Goal: Task Accomplishment & Management: Use online tool/utility

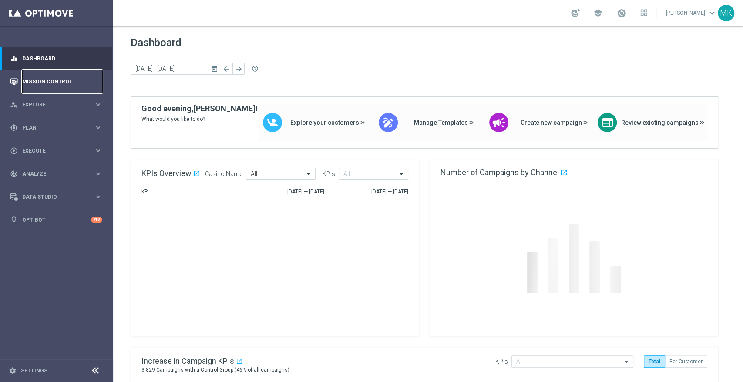
click at [45, 78] on link "Mission Control" at bounding box center [62, 81] width 80 height 23
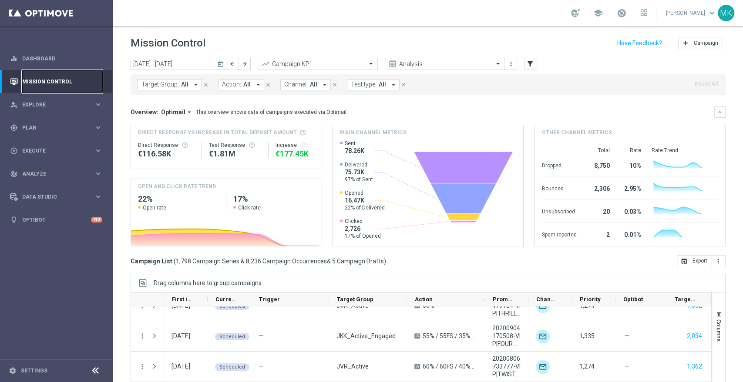
scroll to position [435, 0]
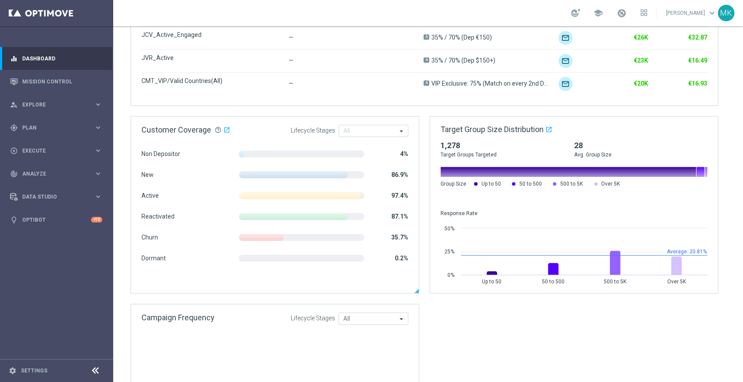
scroll to position [483, 0]
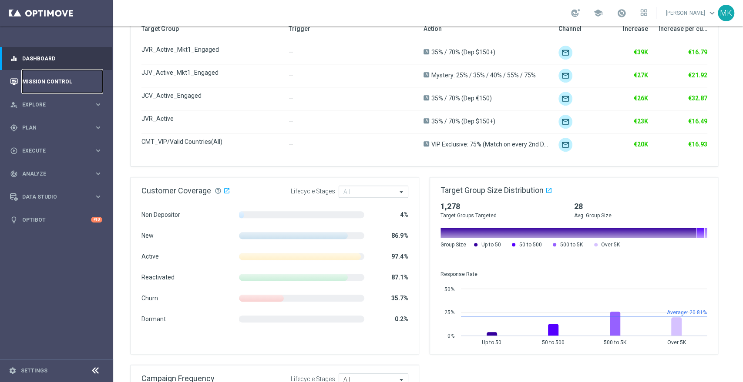
click at [45, 79] on link "Mission Control" at bounding box center [62, 81] width 80 height 23
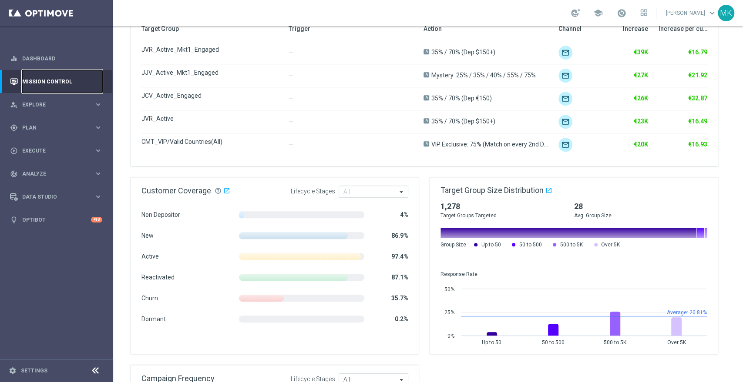
scroll to position [0, 0]
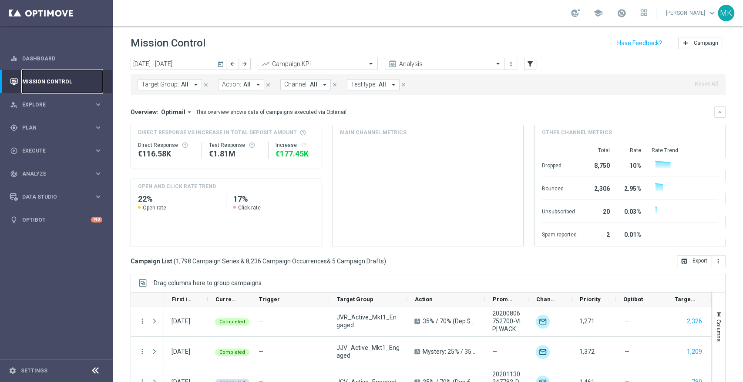
scroll to position [33, 0]
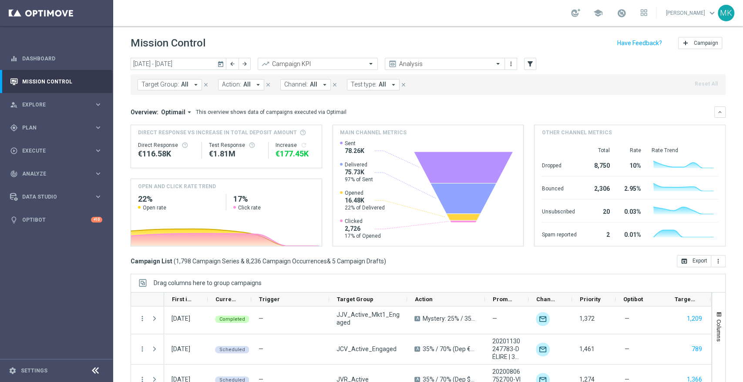
click at [217, 64] on icon "today" at bounding box center [221, 64] width 8 height 8
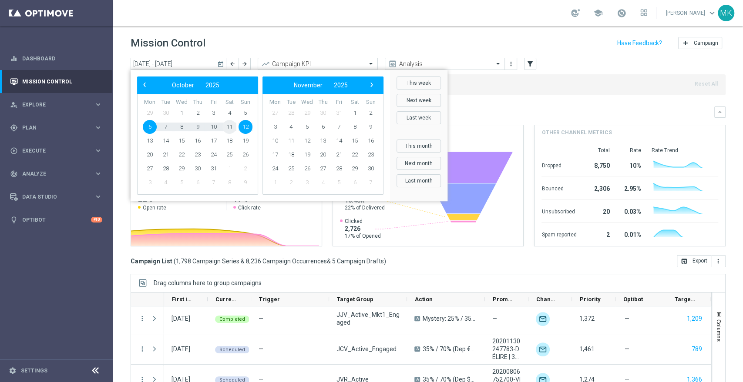
click at [230, 125] on span "11" at bounding box center [229, 127] width 14 height 14
type input "[DATE] - [DATE]"
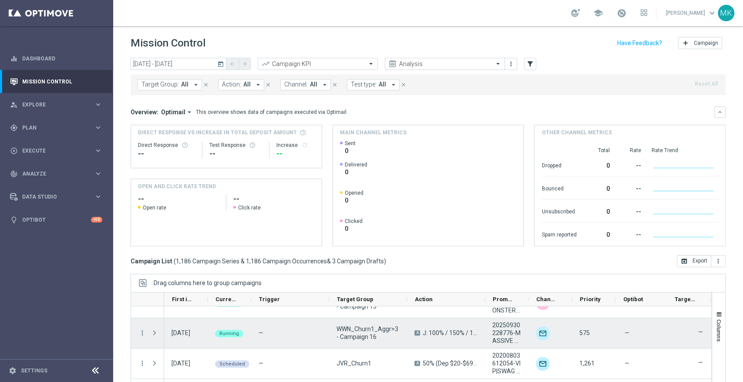
scroll to position [4544, 0]
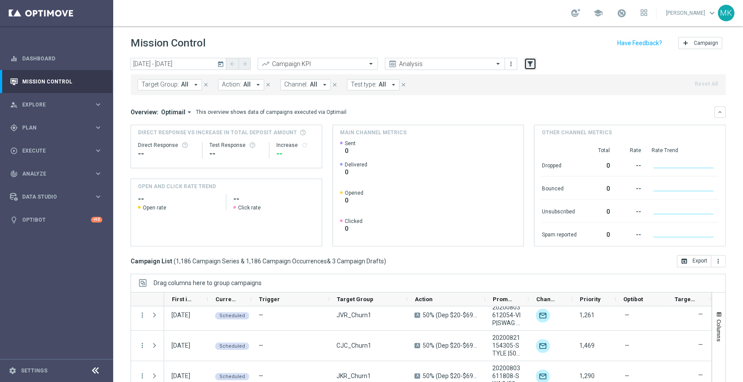
click at [535, 62] on button "filter_alt" at bounding box center [530, 64] width 12 height 12
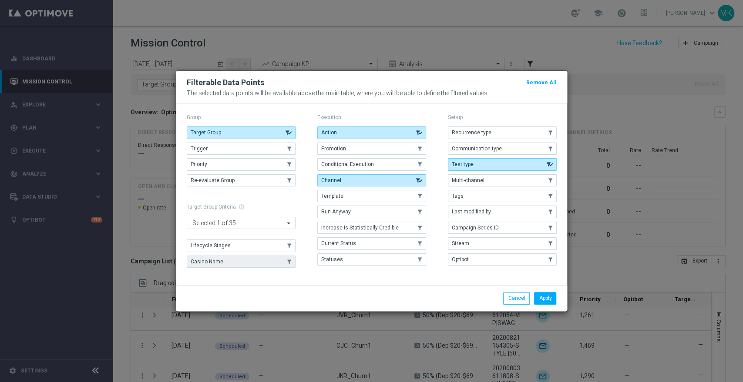
click at [212, 265] on button "Casino Name" at bounding box center [241, 262] width 109 height 12
click at [548, 293] on button "Apply" at bounding box center [545, 298] width 22 height 12
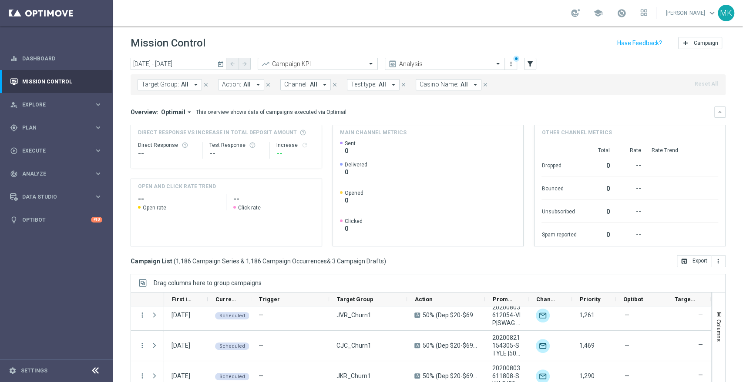
click at [471, 83] on icon "arrow_drop_down" at bounding box center [475, 85] width 8 height 8
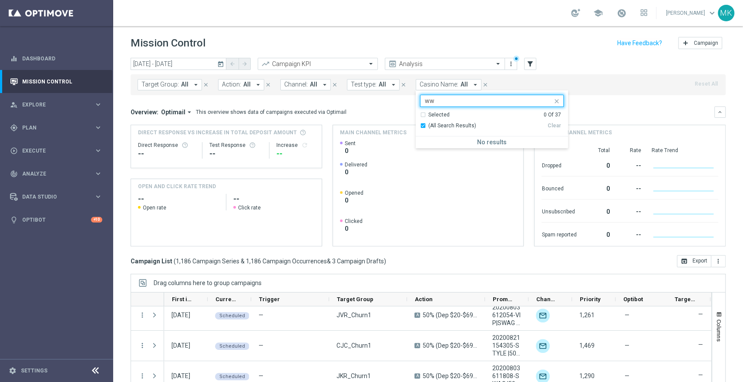
type input "w"
click at [445, 143] on label "stellarspins" at bounding box center [442, 143] width 26 height 5
type input "stella"
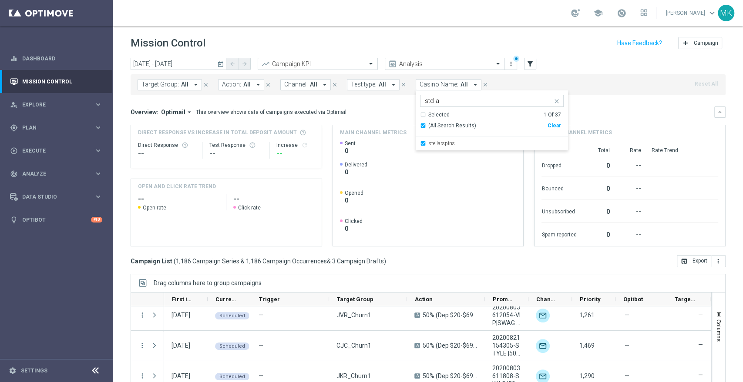
click at [618, 67] on div "[DATE] [DATE] - [DATE] arrow_back arrow_forward Campaign KPI trending_up Analys…" at bounding box center [428, 64] width 595 height 13
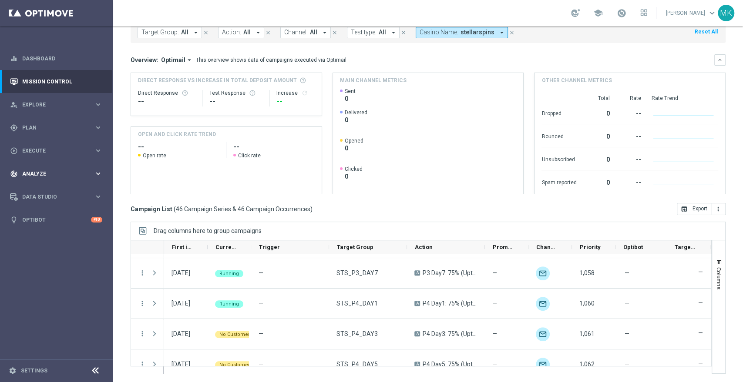
scroll to position [628, 0]
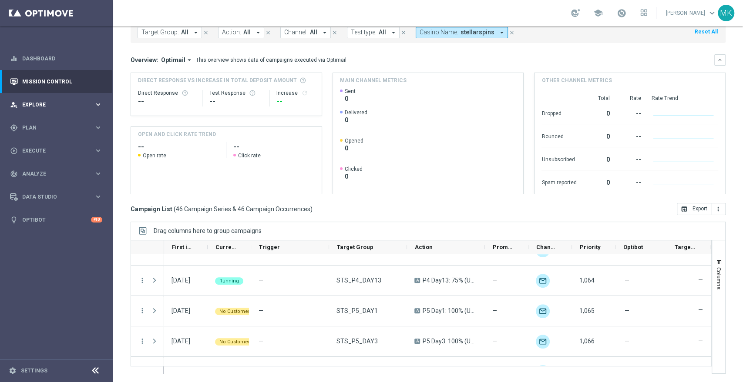
click at [47, 105] on span "Explore" at bounding box center [58, 104] width 72 height 5
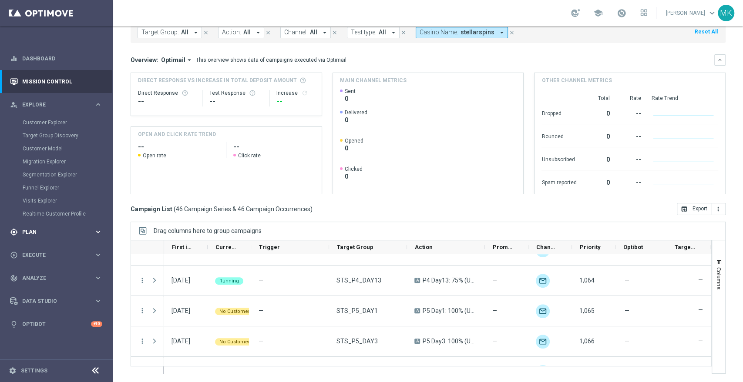
click at [40, 232] on span "Plan" at bounding box center [58, 232] width 72 height 5
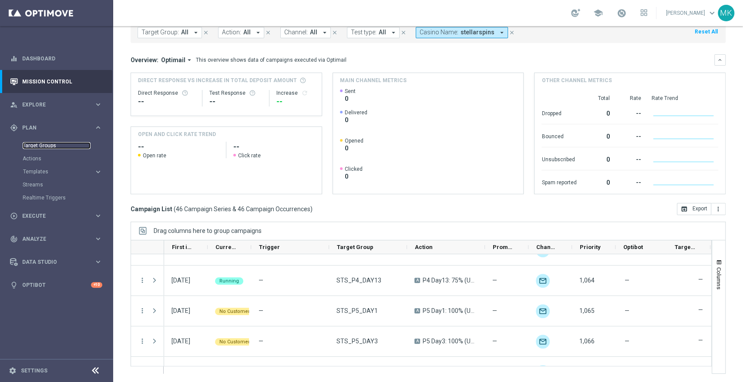
click at [40, 147] on link "Target Groups" at bounding box center [57, 145] width 68 height 7
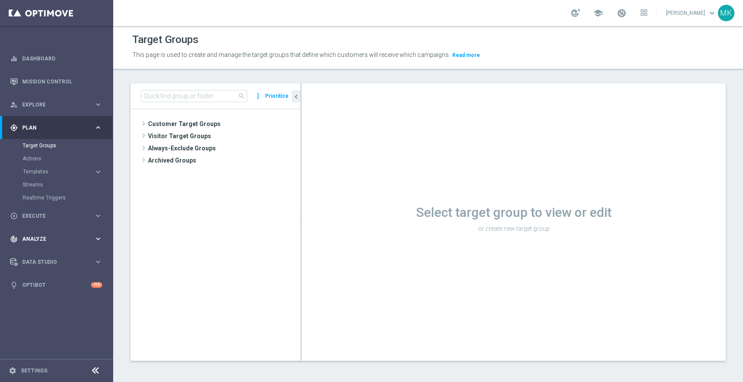
click at [34, 235] on div "track_changes Analyze" at bounding box center [52, 239] width 84 height 8
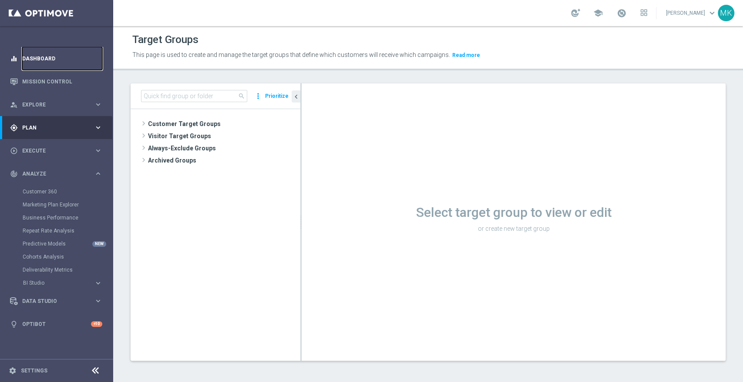
click at [49, 58] on link "Dashboard" at bounding box center [62, 58] width 80 height 23
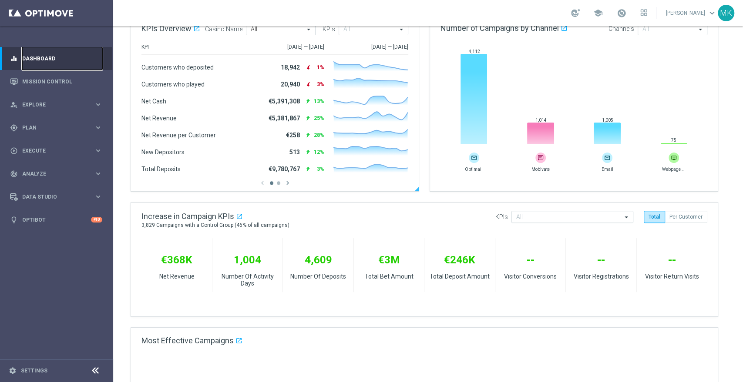
scroll to position [290, 0]
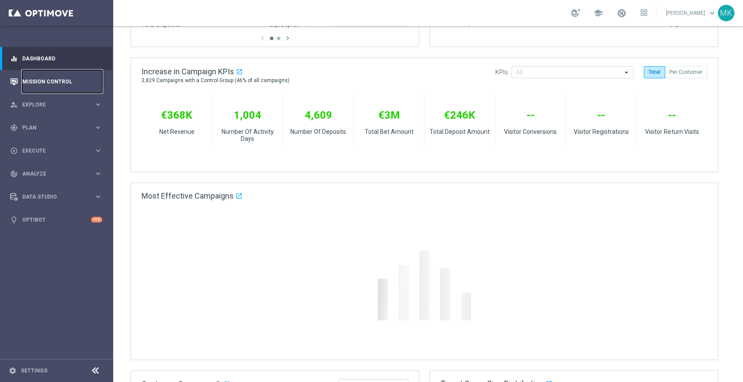
click at [50, 82] on link "Mission Control" at bounding box center [62, 81] width 80 height 23
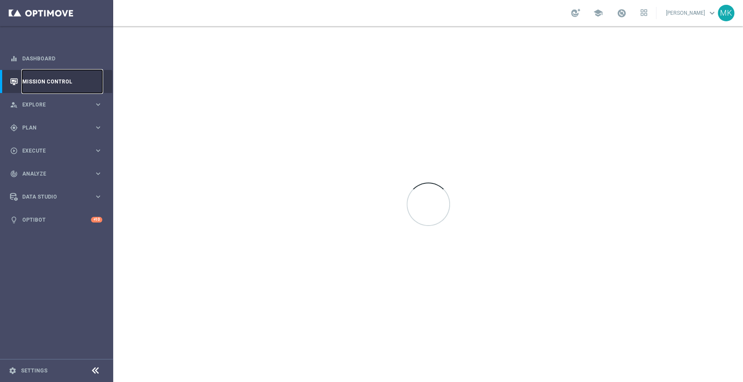
scroll to position [0, 0]
